Goal: Navigation & Orientation: Find specific page/section

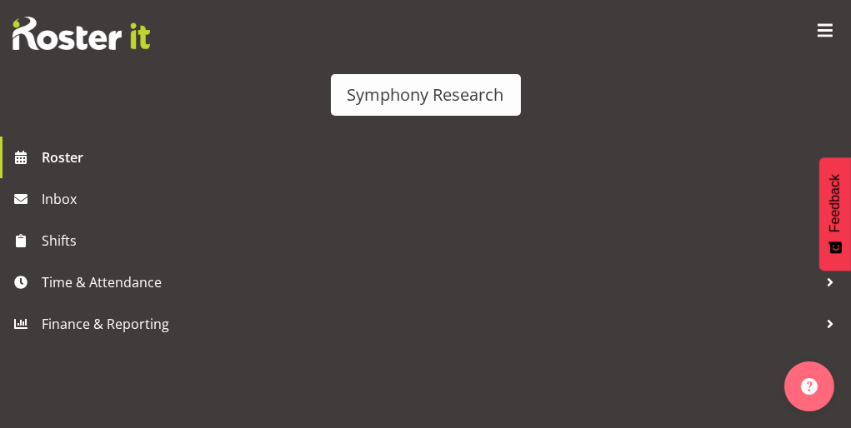
scroll to position [9, 0]
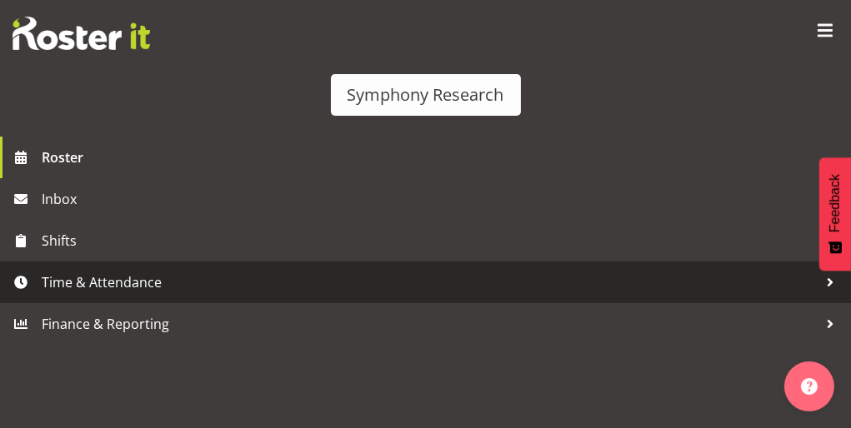
click at [49, 295] on span "Time & Attendance" at bounding box center [430, 282] width 776 height 25
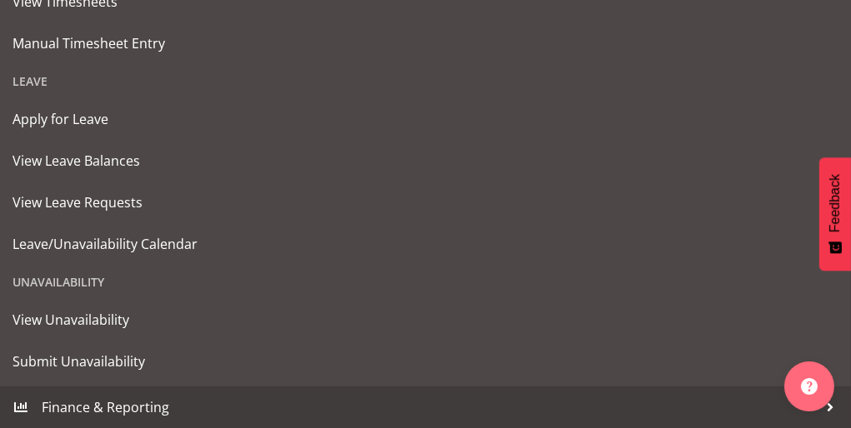
scroll to position [409, 0]
click at [448, 244] on span "Aug 27, Wednesday" at bounding box center [410, 251] width 76 height 15
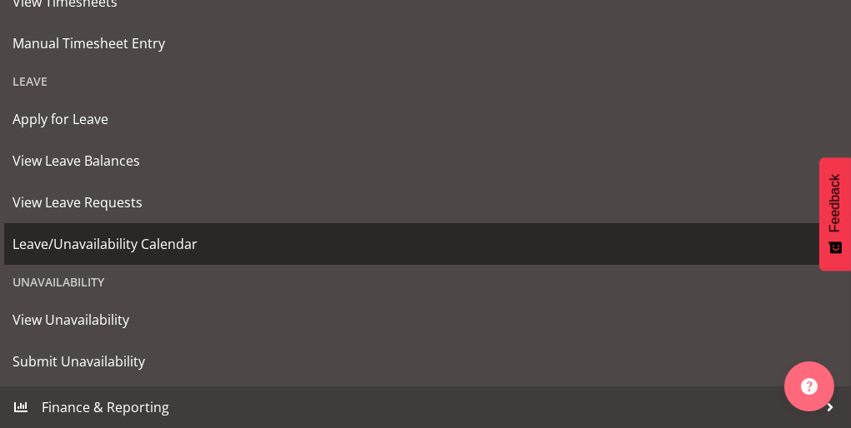
click at [61, 257] on span "Leave/Unavailability Calendar" at bounding box center [426, 244] width 826 height 25
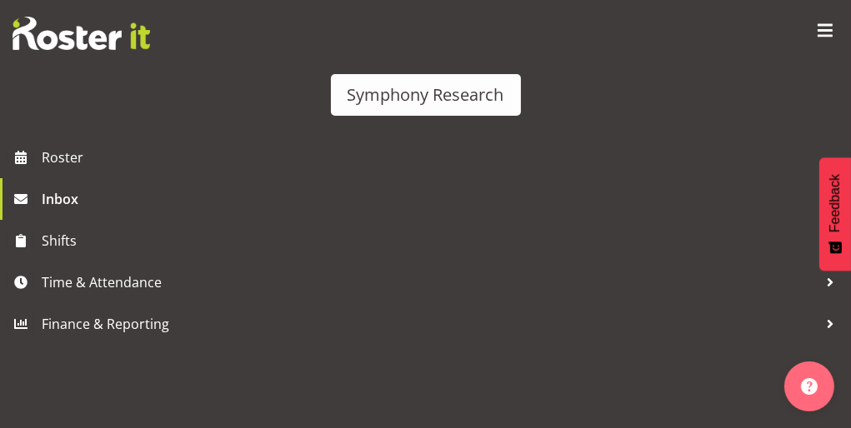
scroll to position [9, 0]
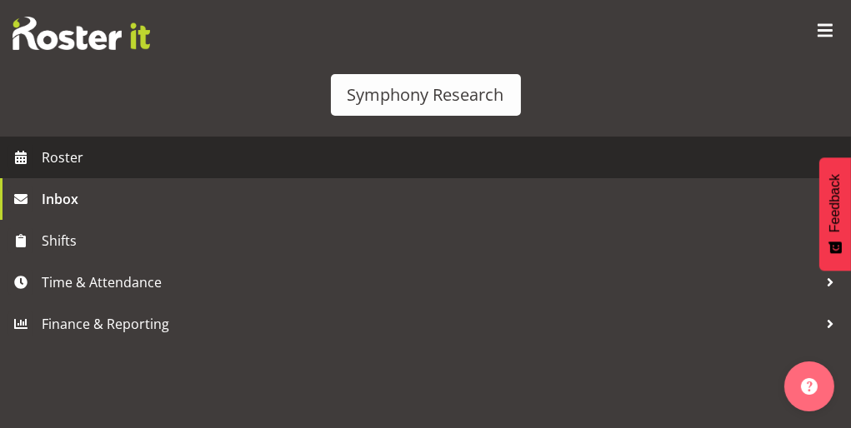
click at [62, 170] on span "Roster" at bounding box center [442, 157] width 801 height 25
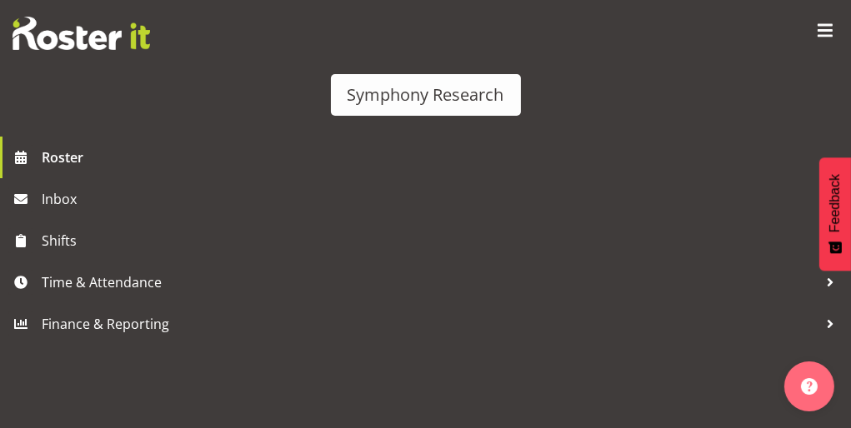
scroll to position [9, 0]
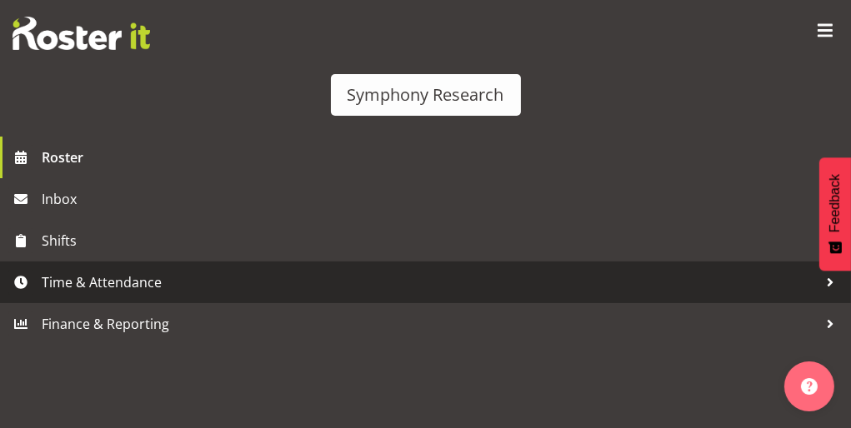
click at [119, 295] on span "Time & Attendance" at bounding box center [430, 282] width 776 height 25
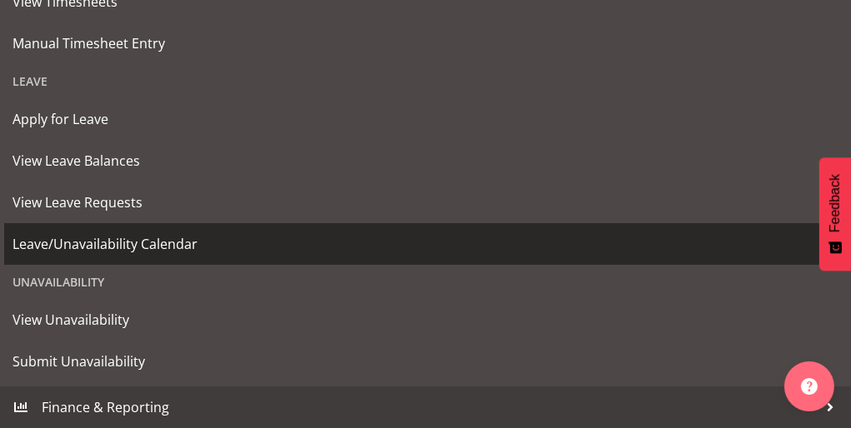
scroll to position [391, 0]
click at [76, 257] on span "Leave/Unavailability Calendar" at bounding box center [426, 244] width 826 height 25
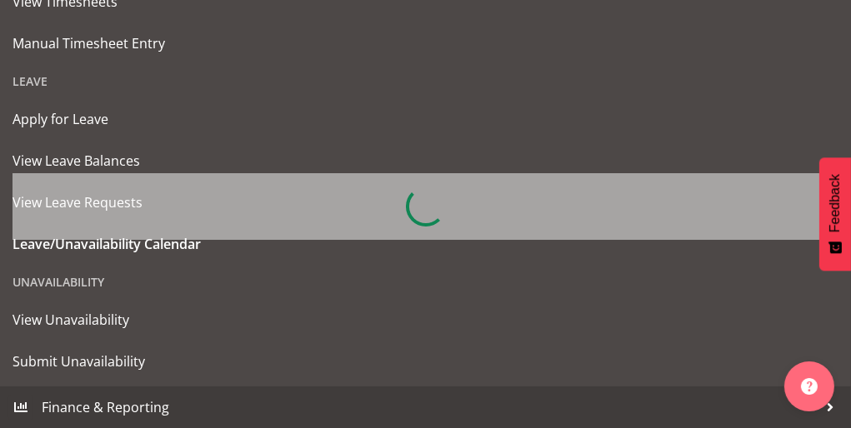
scroll to position [410, 0]
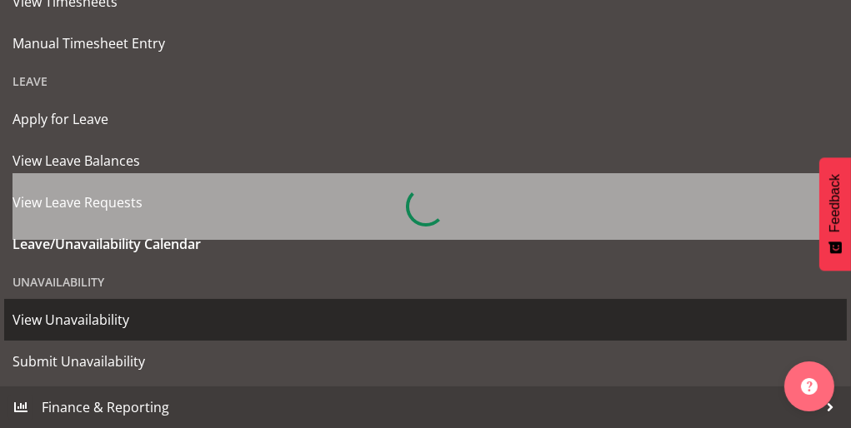
click at [93, 333] on span "View Unavailability" at bounding box center [426, 320] width 826 height 25
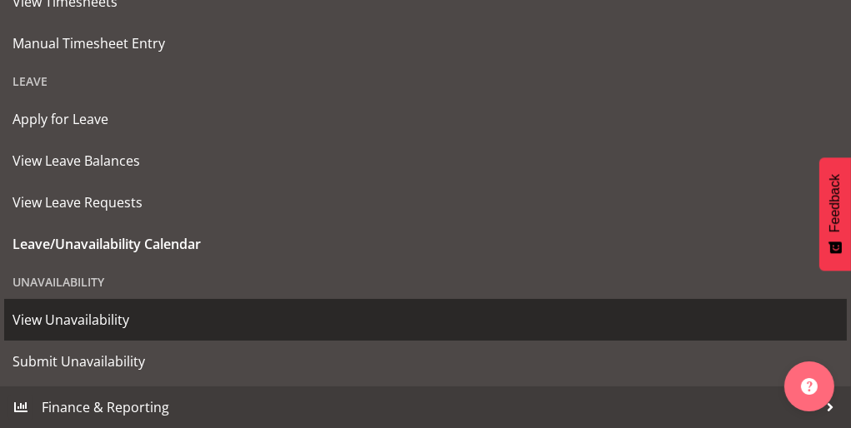
scroll to position [0, 24]
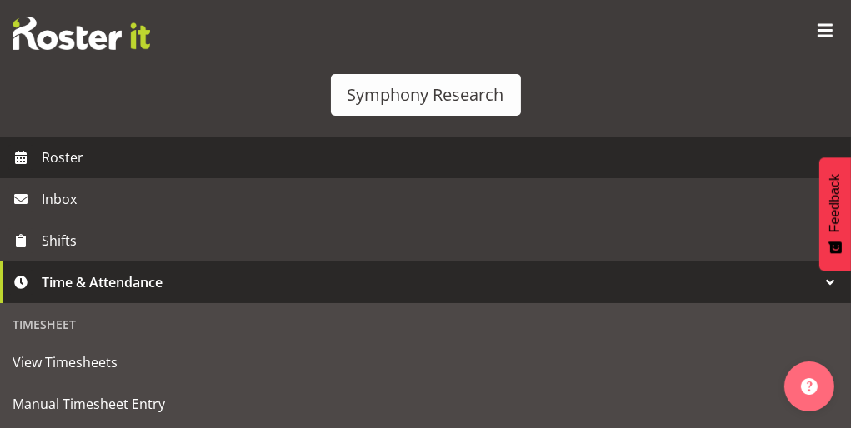
click at [51, 170] on span "Roster" at bounding box center [442, 157] width 801 height 25
